Goal: Task Accomplishment & Management: Manage account settings

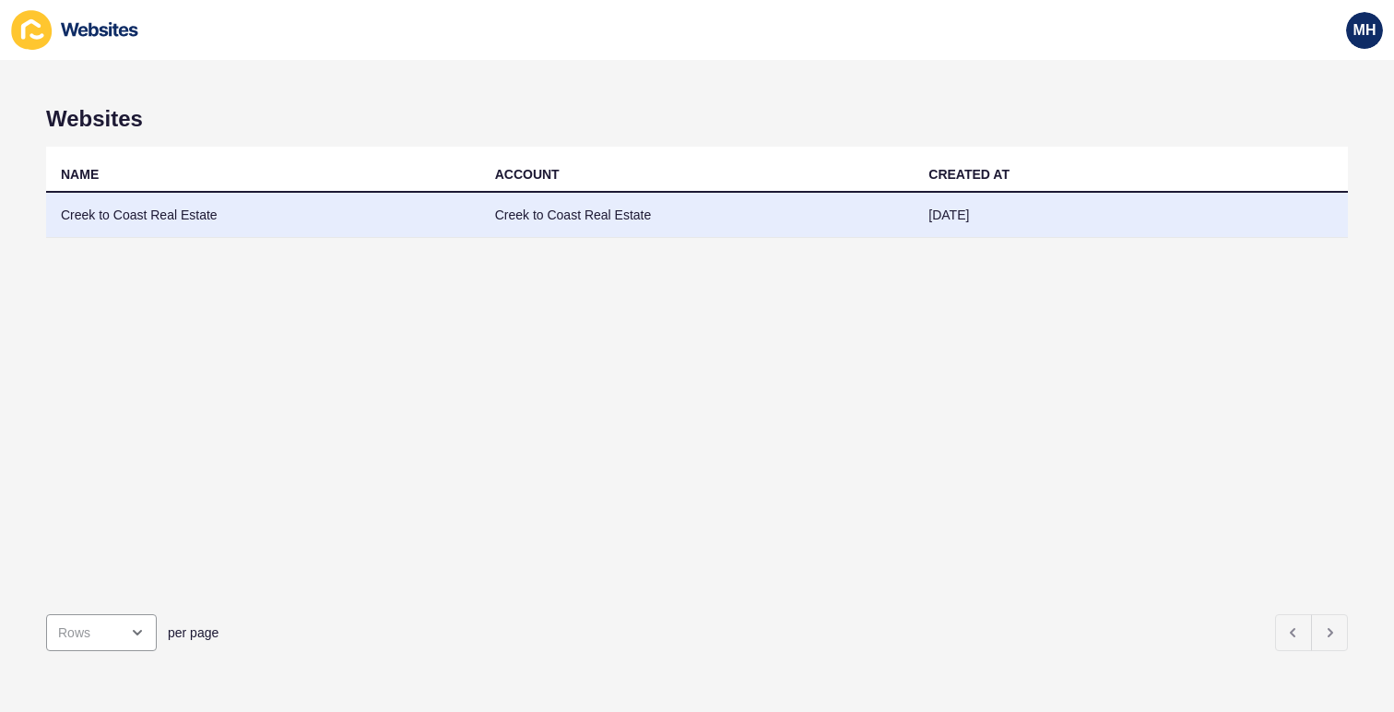
click at [175, 220] on td "Creek to Coast Real Estate" at bounding box center [263, 215] width 434 height 45
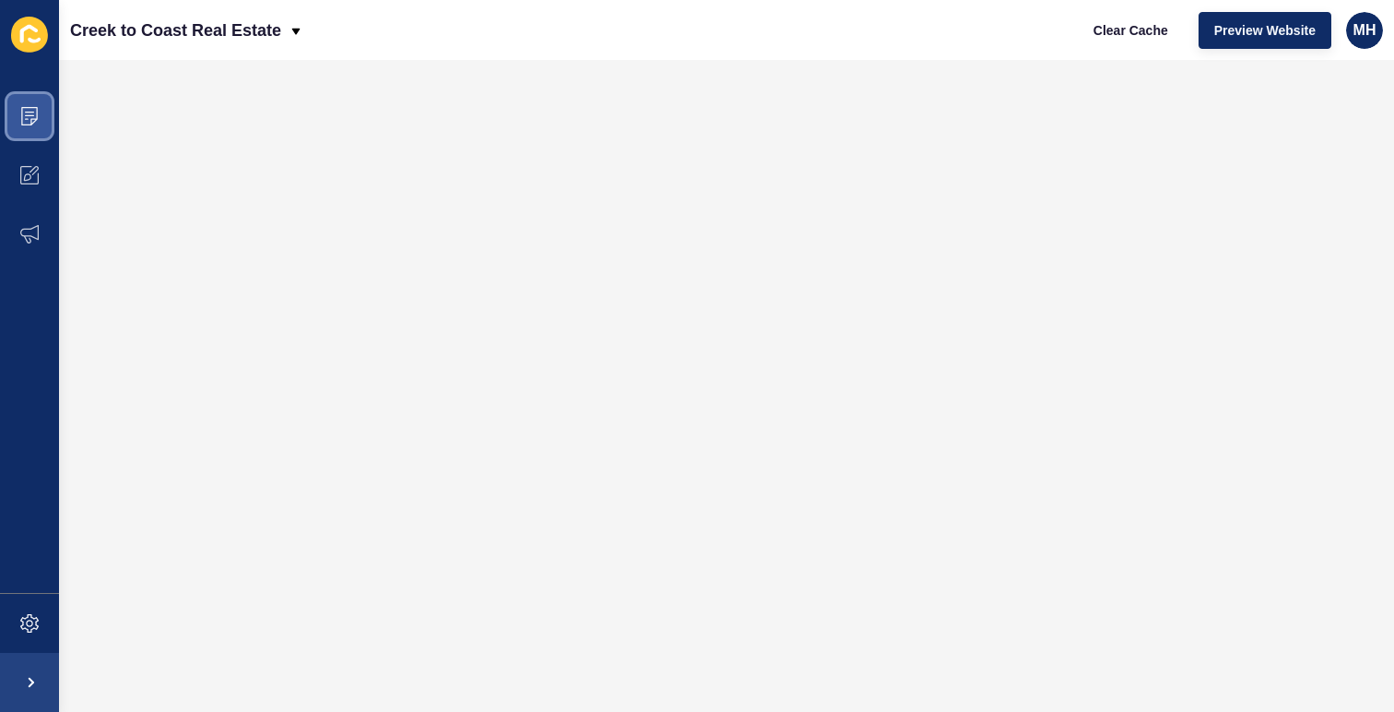
click at [39, 111] on span at bounding box center [29, 116] width 59 height 59
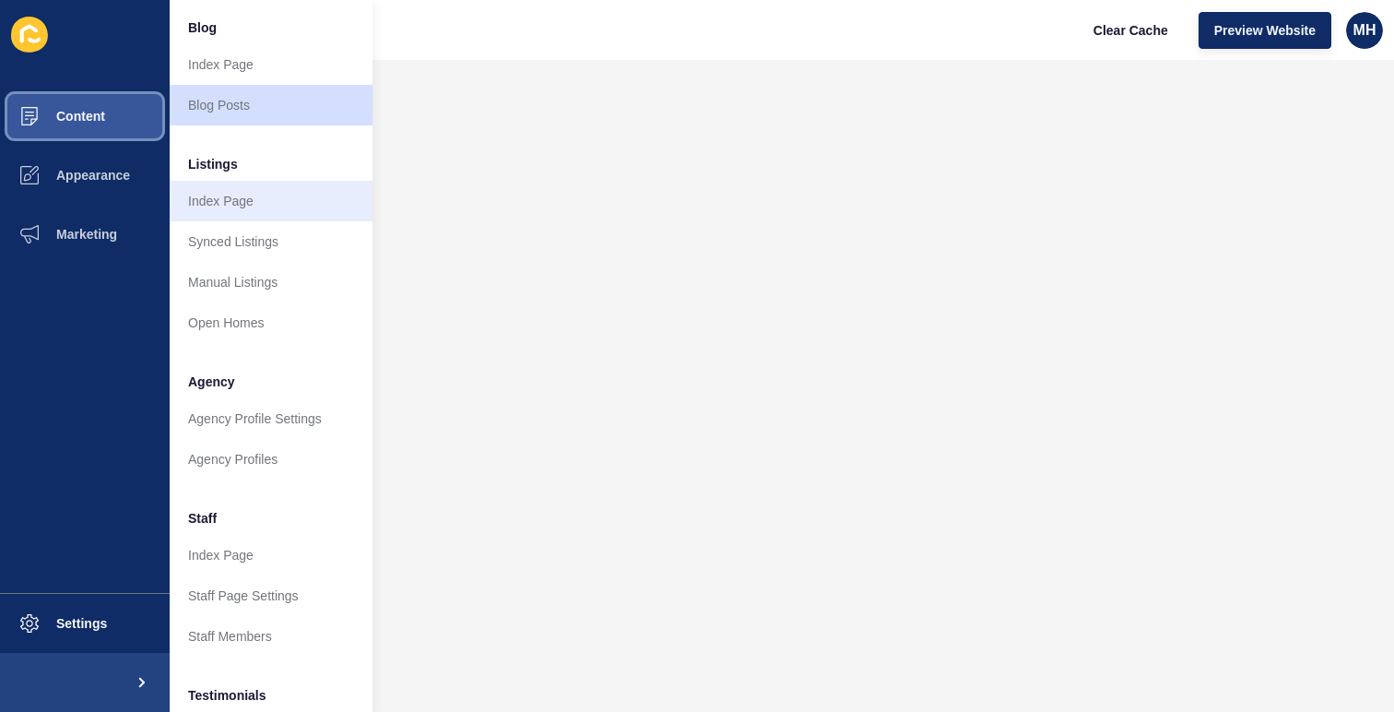
scroll to position [155, 0]
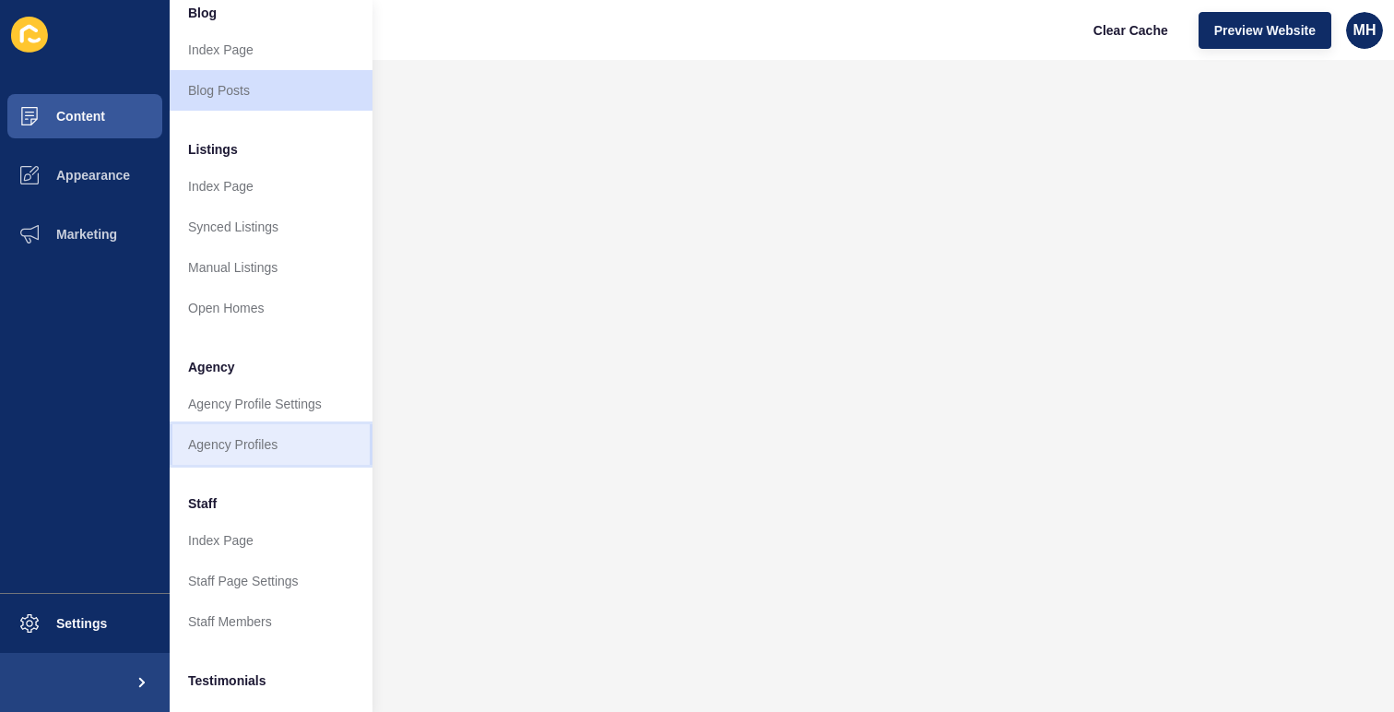
click at [272, 437] on link "Agency Profiles" at bounding box center [271, 444] width 203 height 41
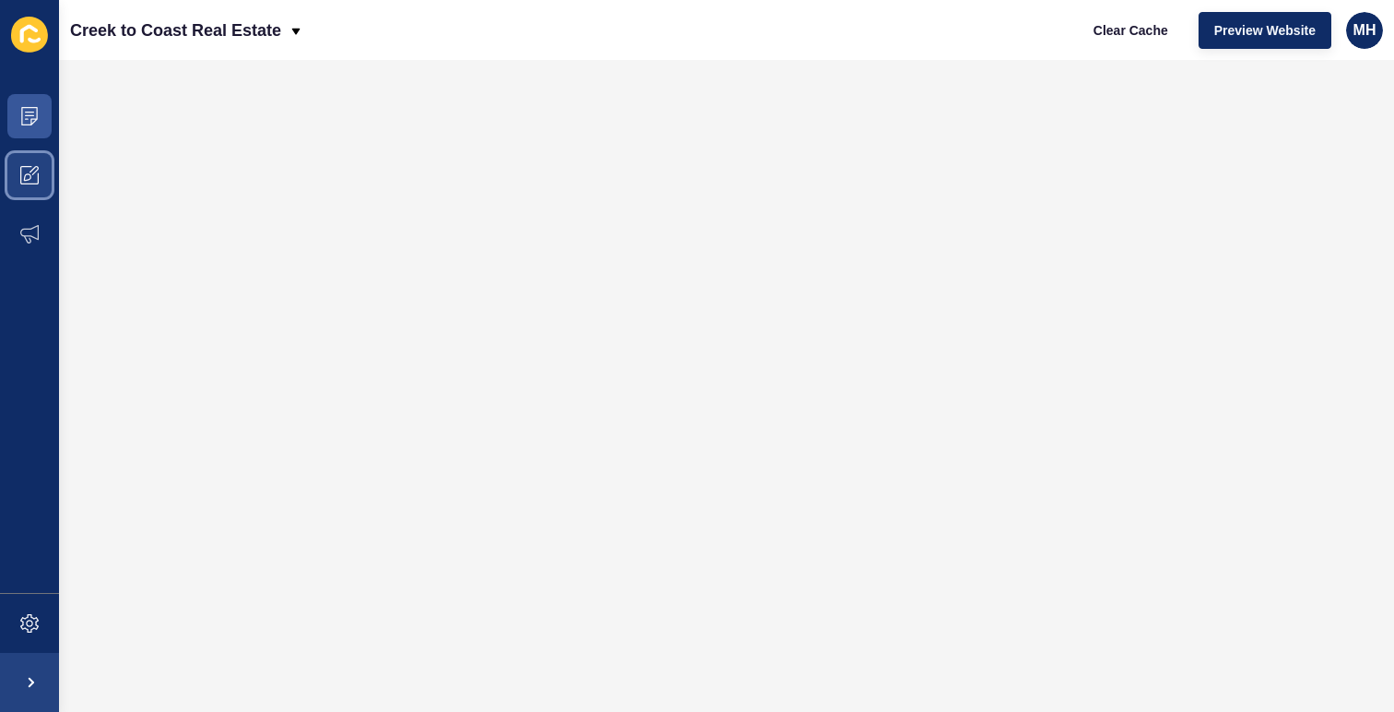
click at [34, 177] on icon at bounding box center [29, 175] width 18 height 18
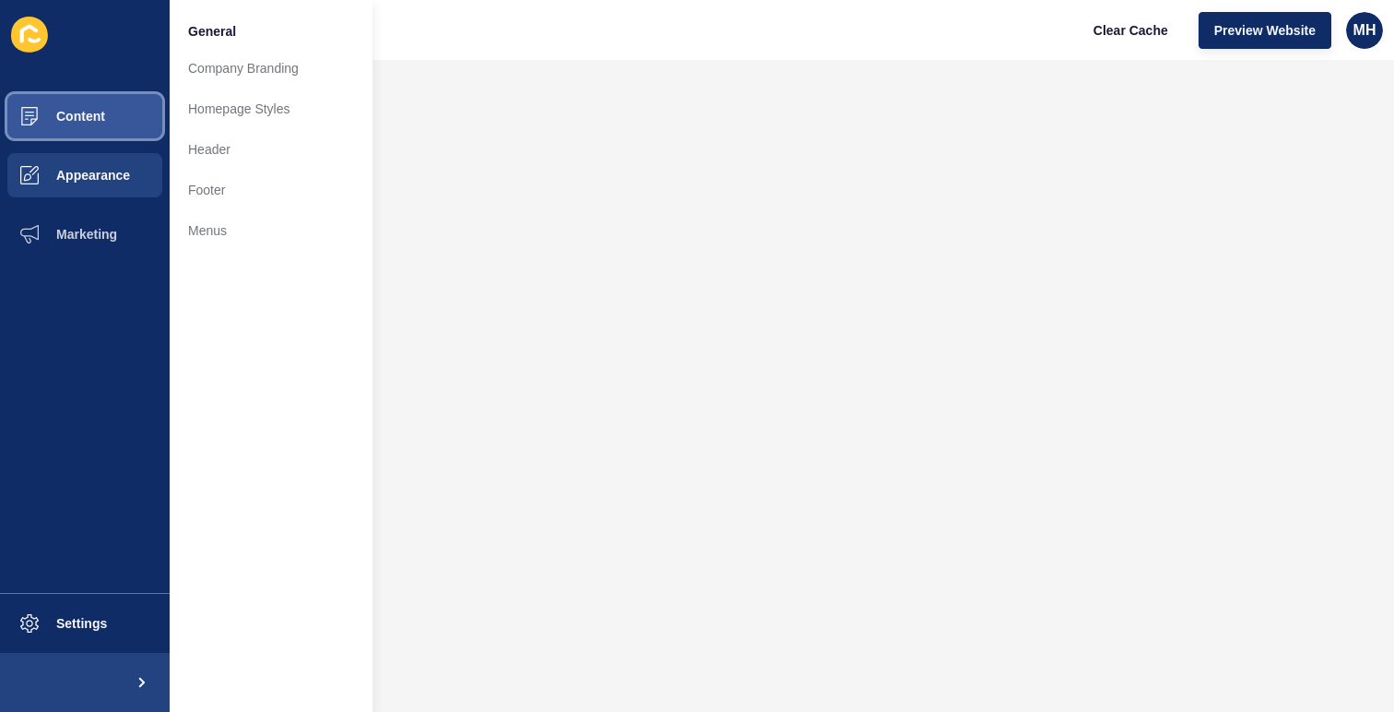
click at [81, 114] on span "Content" at bounding box center [51, 116] width 108 height 15
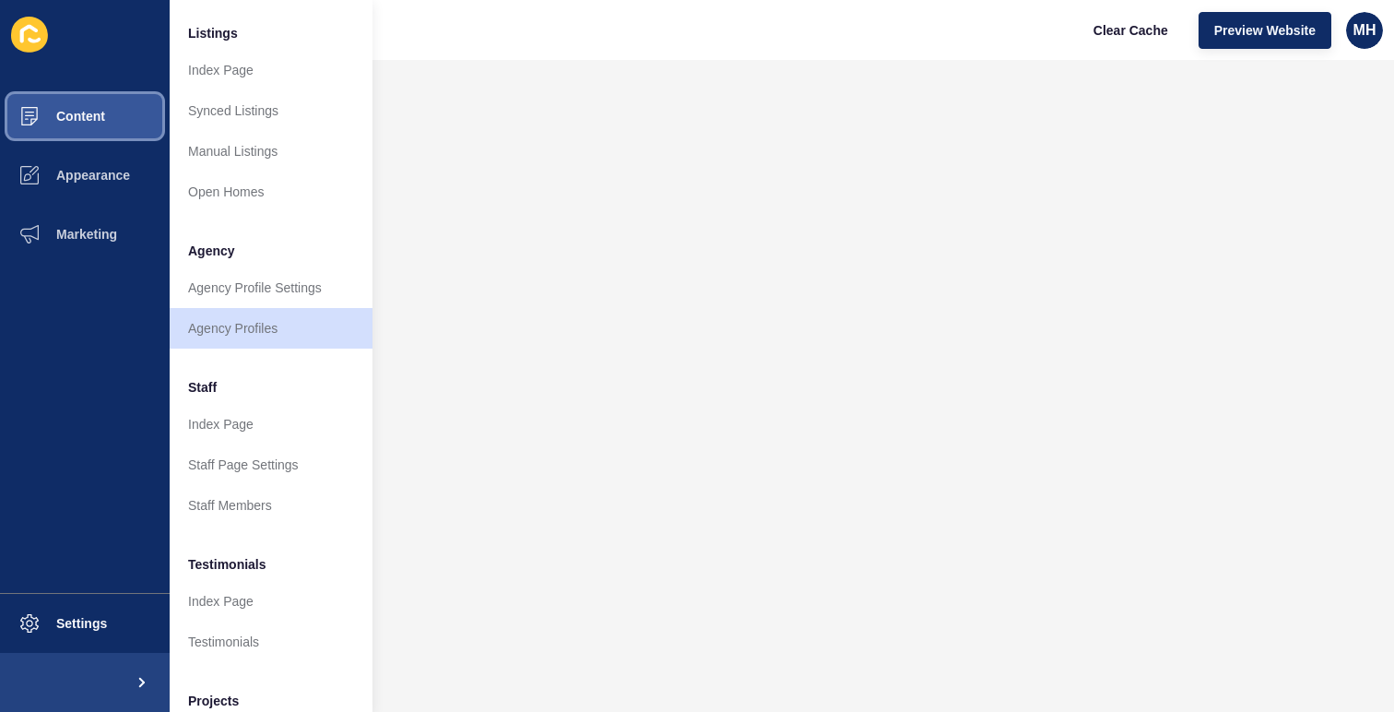
scroll to position [296, 0]
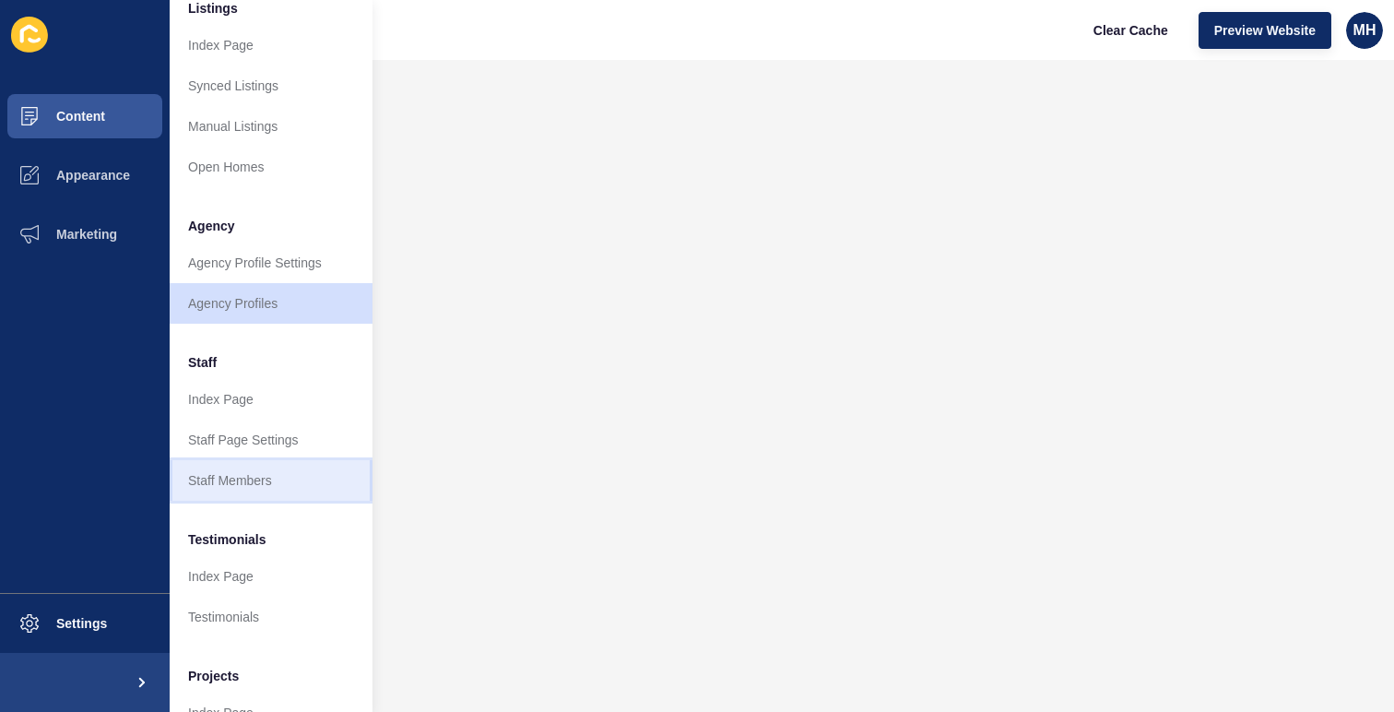
click at [270, 477] on link "Staff Members" at bounding box center [271, 480] width 203 height 41
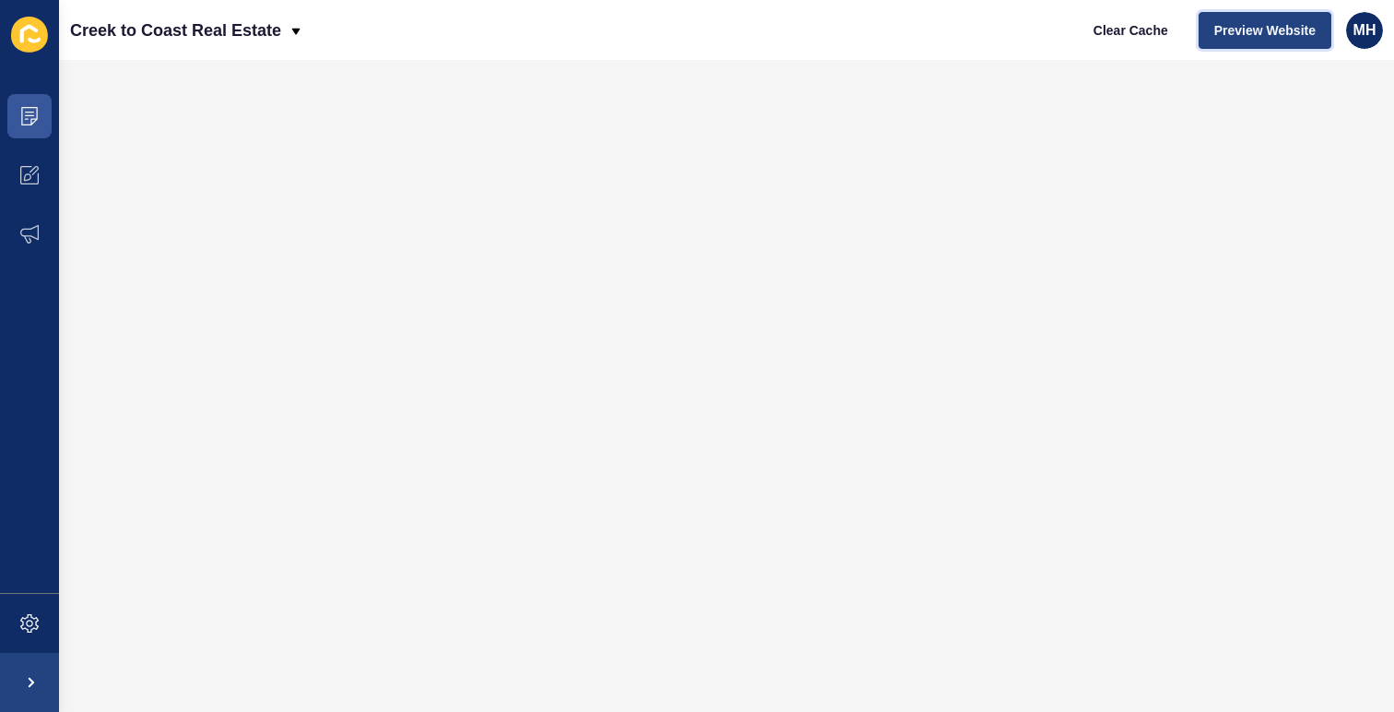
click at [1222, 19] on button "Preview Website" at bounding box center [1264, 30] width 133 height 37
